Goal: Transaction & Acquisition: Purchase product/service

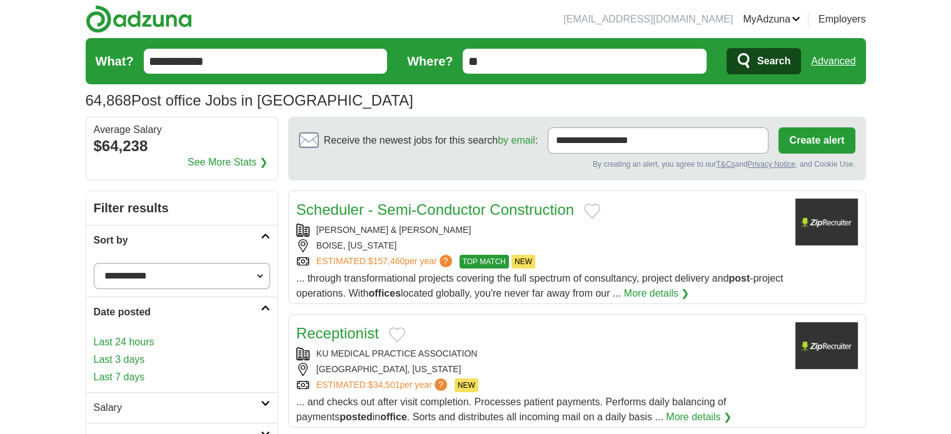
click at [140, 356] on link "Last 3 days" at bounding box center [182, 359] width 176 height 15
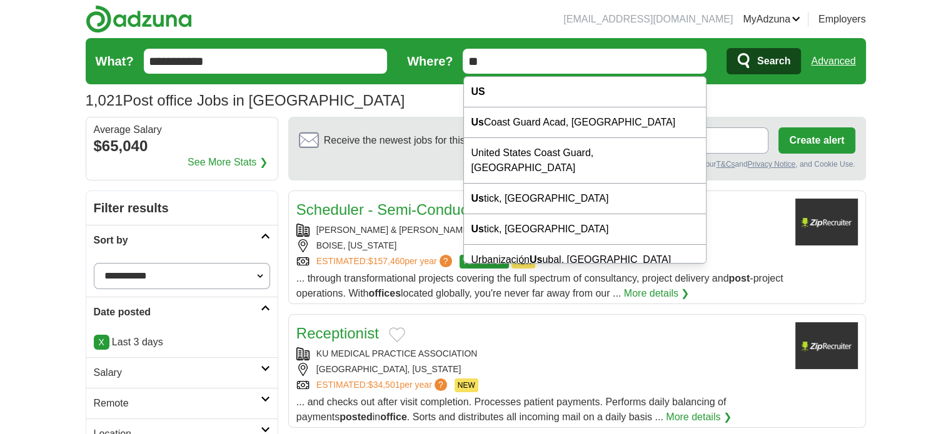
drag, startPoint x: 493, startPoint y: 54, endPoint x: 447, endPoint y: 62, distance: 46.2
click at [447, 62] on form "**********" at bounding box center [476, 61] width 780 height 46
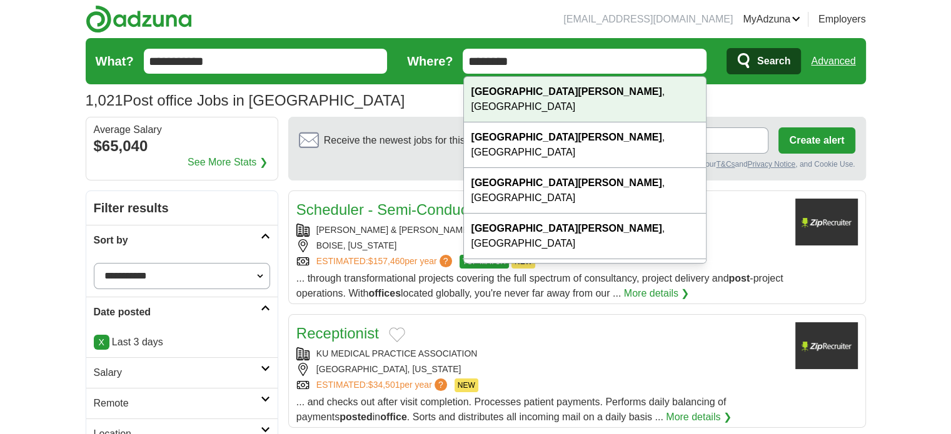
click at [503, 99] on div "San Jose , CA" at bounding box center [585, 100] width 242 height 46
type input "**********"
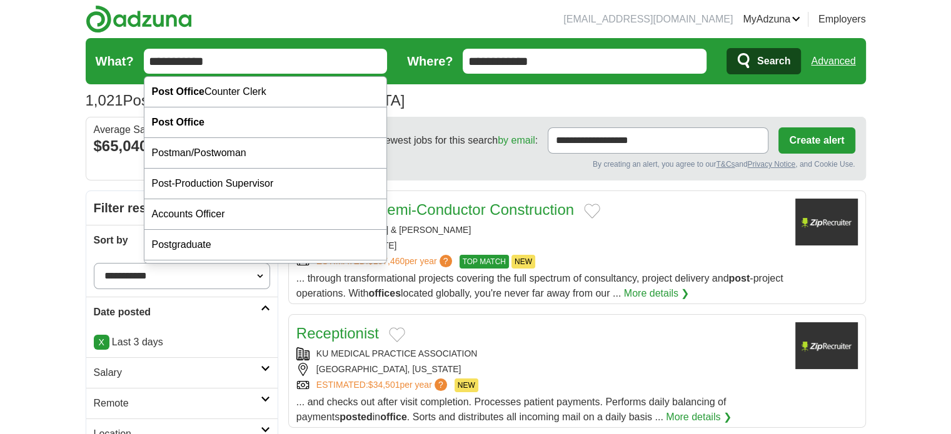
click at [227, 57] on input "**********" at bounding box center [266, 61] width 244 height 25
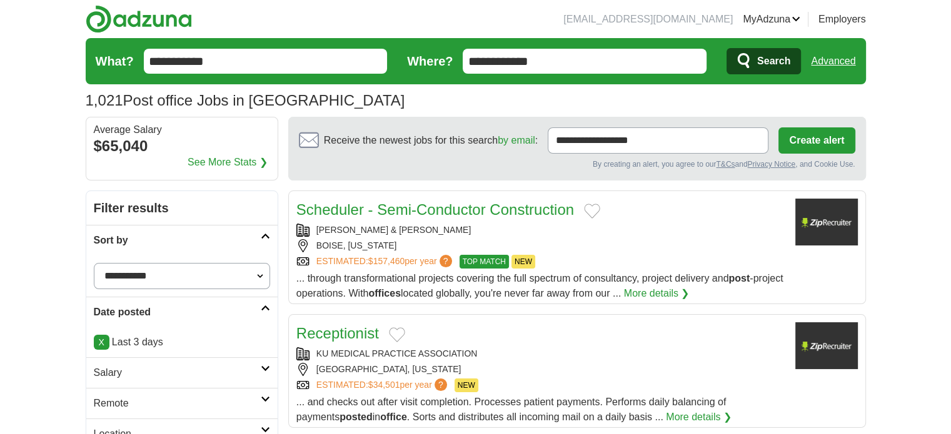
click at [264, 392] on link "Remote" at bounding box center [181, 403] width 191 height 31
click at [266, 398] on icon at bounding box center [265, 399] width 9 height 6
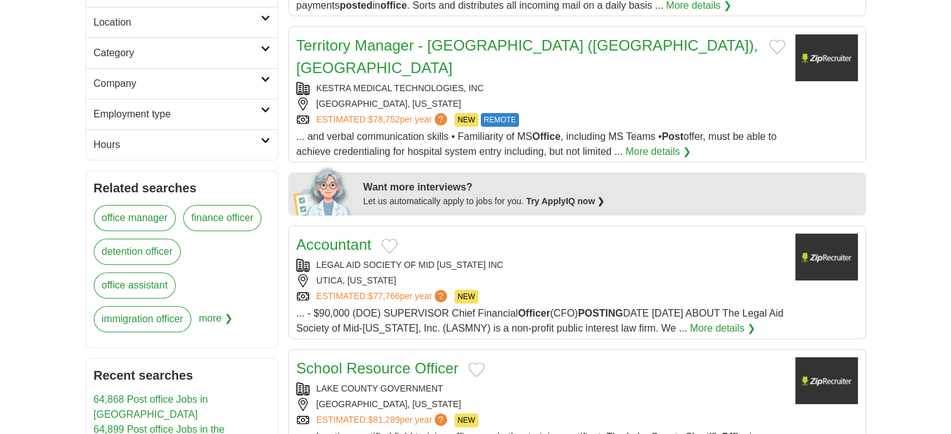
scroll to position [414, 0]
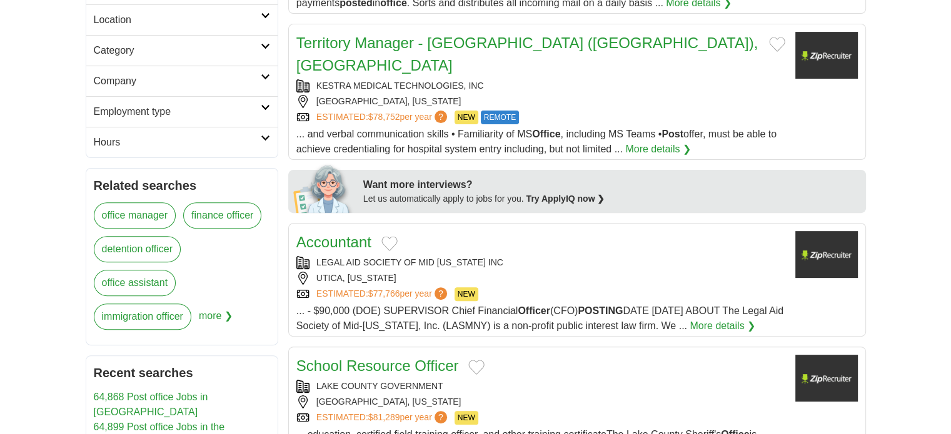
click at [130, 274] on link "office assistant" at bounding box center [135, 283] width 82 height 26
click at [130, 282] on link "office assistant" at bounding box center [135, 283] width 82 height 26
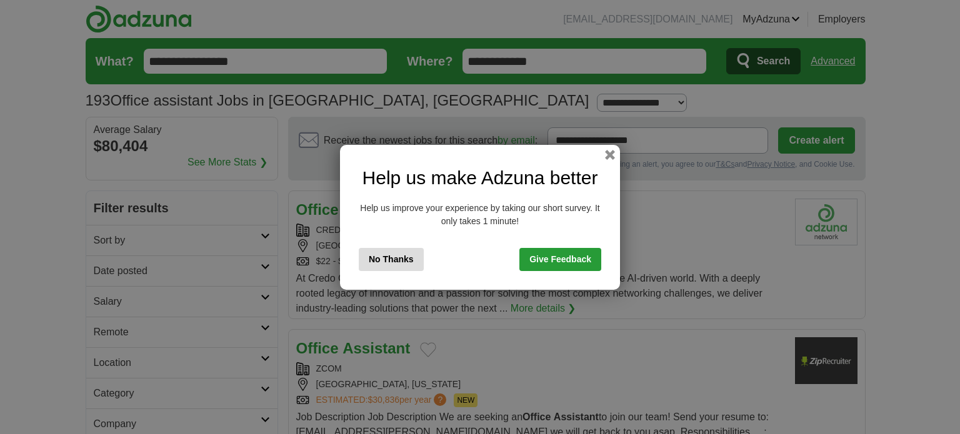
click at [400, 259] on button "No Thanks" at bounding box center [391, 259] width 65 height 23
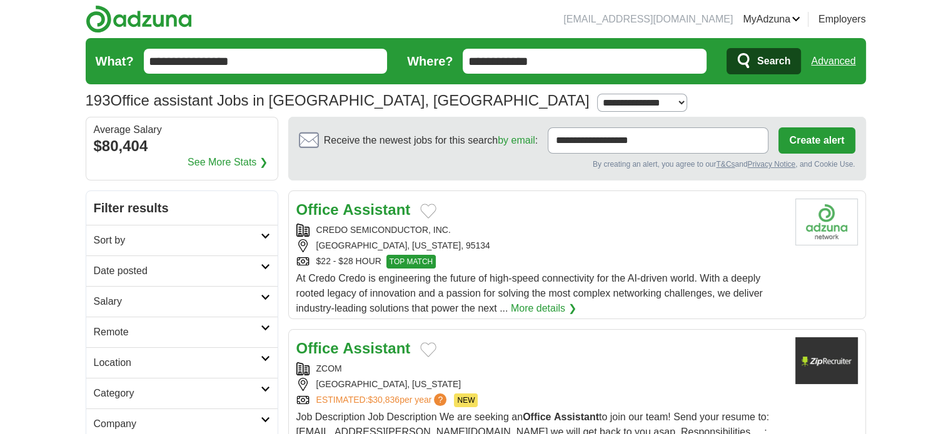
click at [392, 204] on strong "Assistant" at bounding box center [375, 209] width 67 height 17
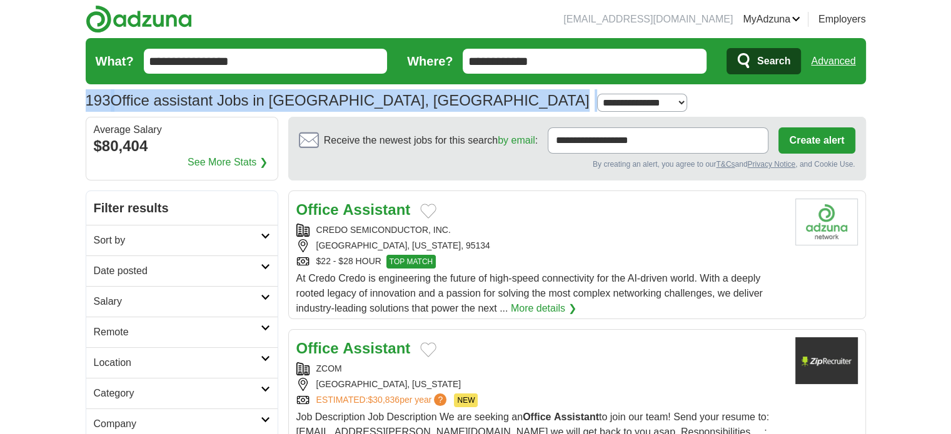
drag, startPoint x: 950, startPoint y: 45, endPoint x: 959, endPoint y: 97, distance: 52.7
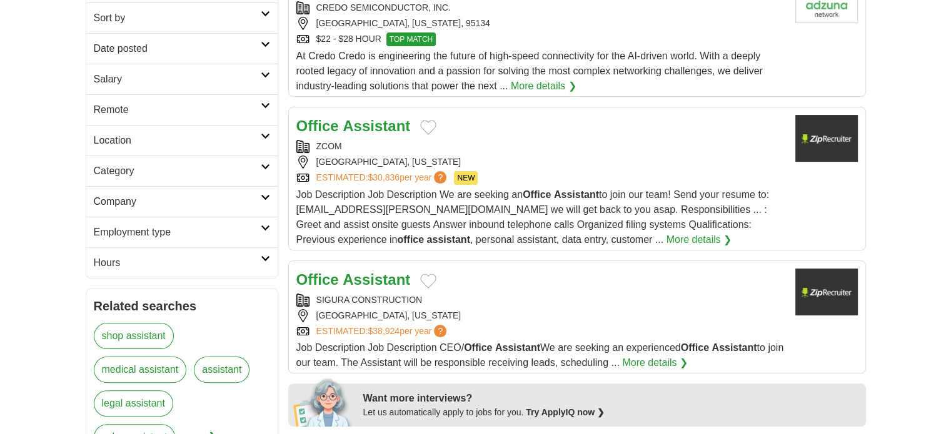
scroll to position [227, 0]
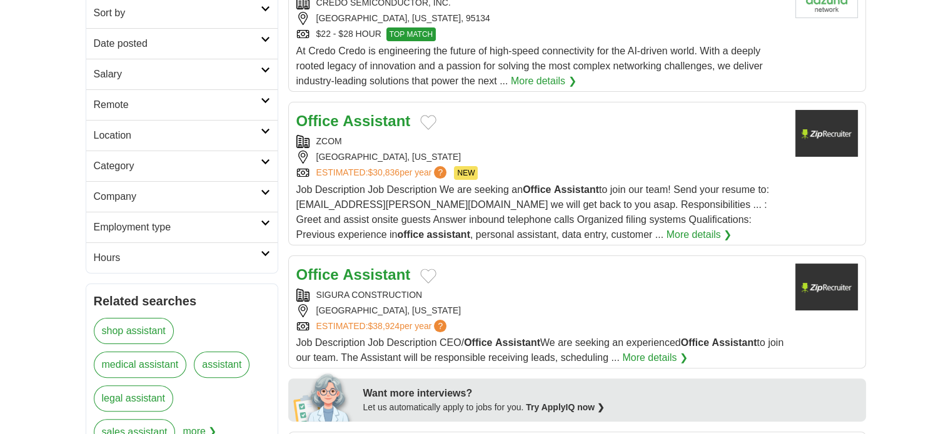
click at [326, 110] on h2 "Office Assistant" at bounding box center [353, 121] width 114 height 22
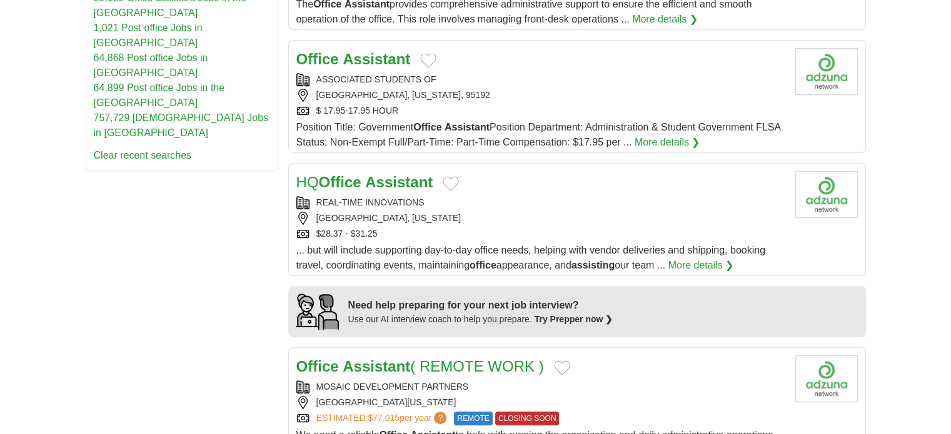
scroll to position [745, 0]
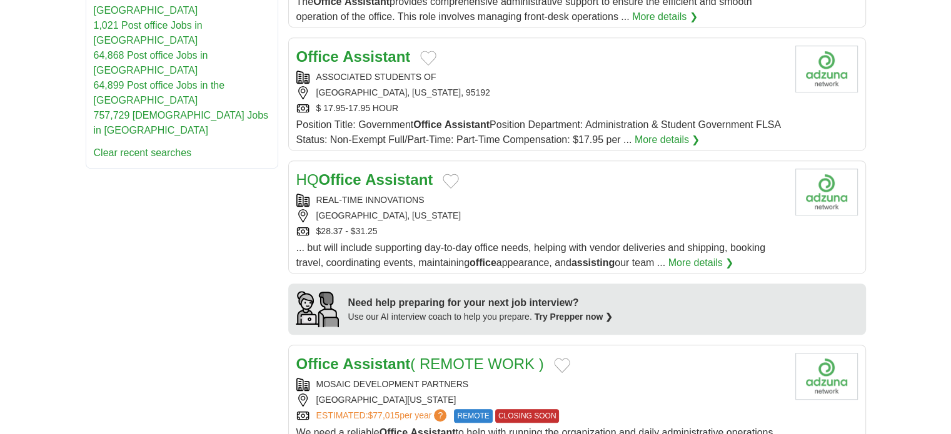
click at [361, 172] on strong "Office" at bounding box center [340, 179] width 42 height 17
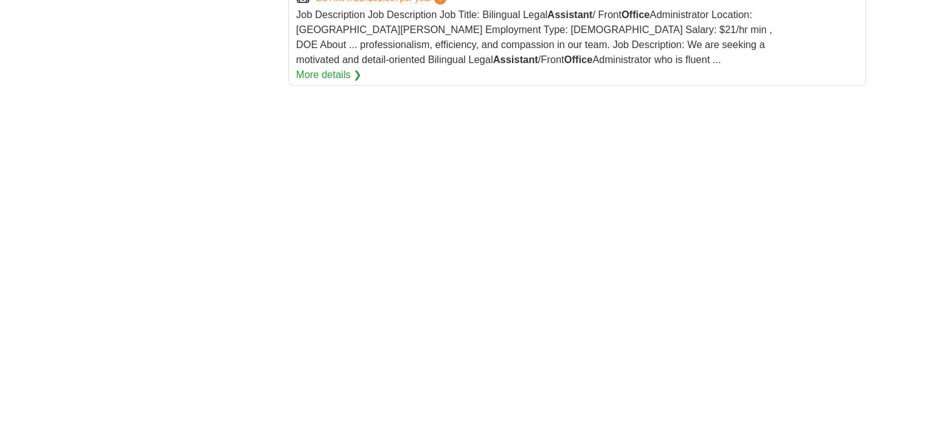
scroll to position [1630, 0]
